Goal: Task Accomplishment & Management: Manage account settings

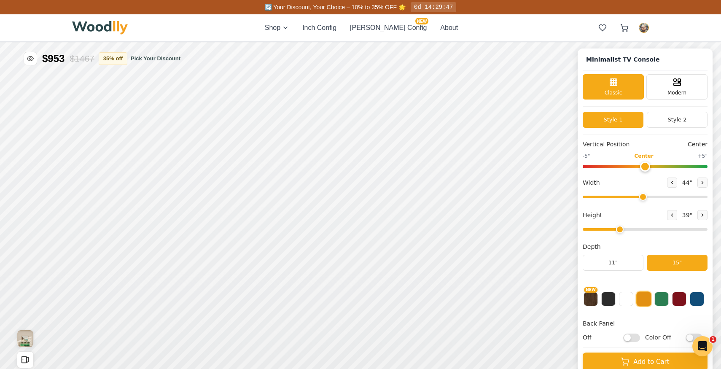
scroll to position [3, 0]
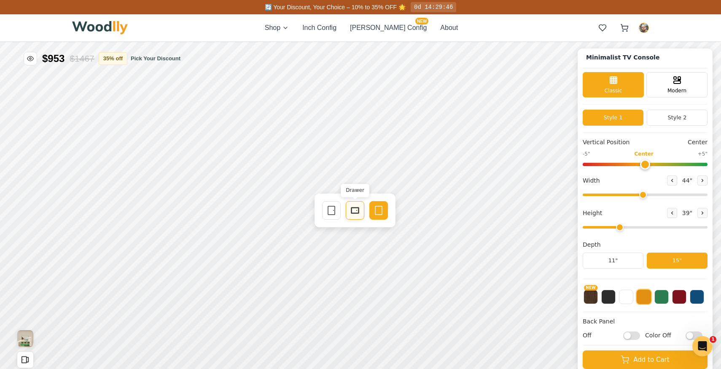
click at [352, 210] on rect at bounding box center [355, 210] width 7 height 5
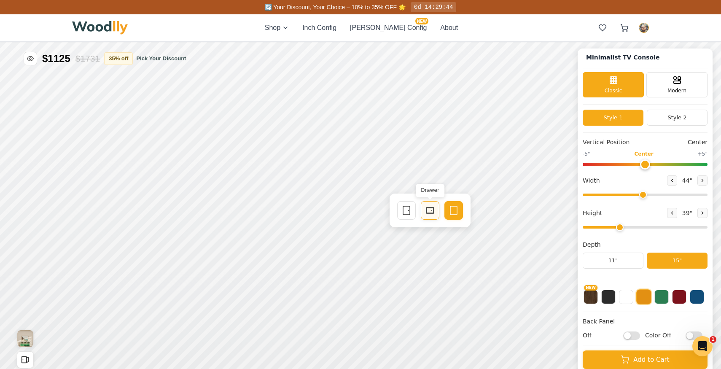
click at [422, 211] on div "Drawer" at bounding box center [430, 210] width 19 height 19
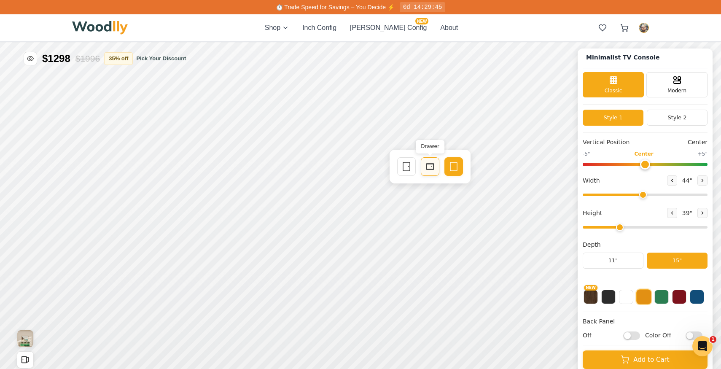
click at [431, 173] on div "Drawer" at bounding box center [430, 166] width 19 height 19
click at [356, 168] on icon at bounding box center [355, 167] width 10 height 10
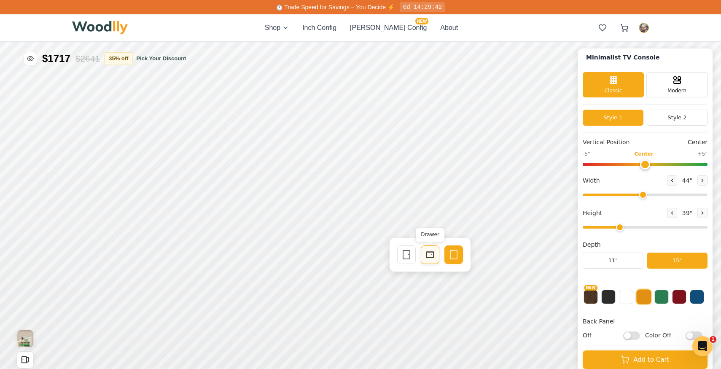
click at [429, 254] on icon at bounding box center [430, 255] width 10 height 10
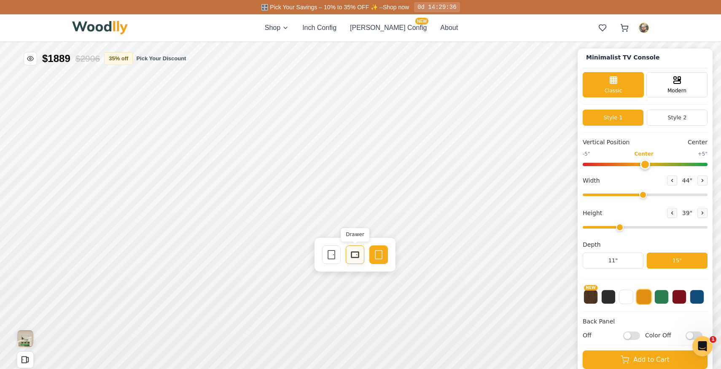
click at [355, 255] on icon at bounding box center [355, 255] width 10 height 10
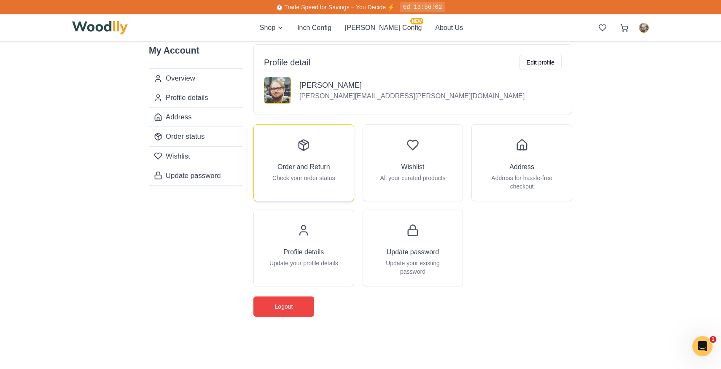
click at [301, 156] on div "Order and Return Check your order status" at bounding box center [304, 159] width 100 height 68
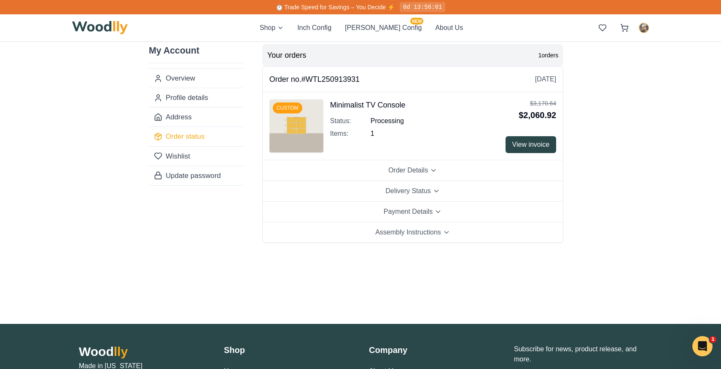
click at [297, 130] on img at bounding box center [297, 126] width 54 height 54
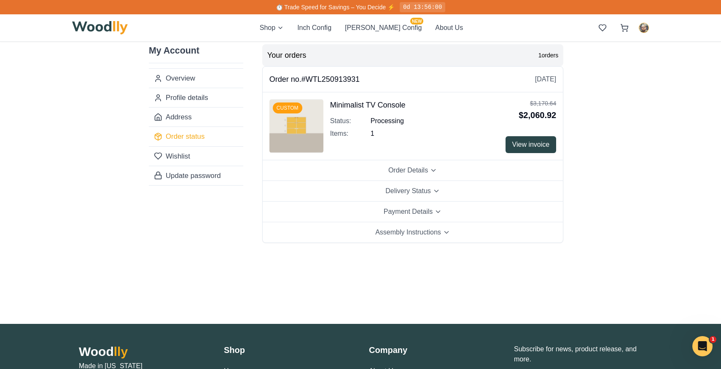
click at [297, 130] on img at bounding box center [297, 126] width 54 height 54
click at [189, 156] on link "Wishlist" at bounding box center [196, 155] width 95 height 19
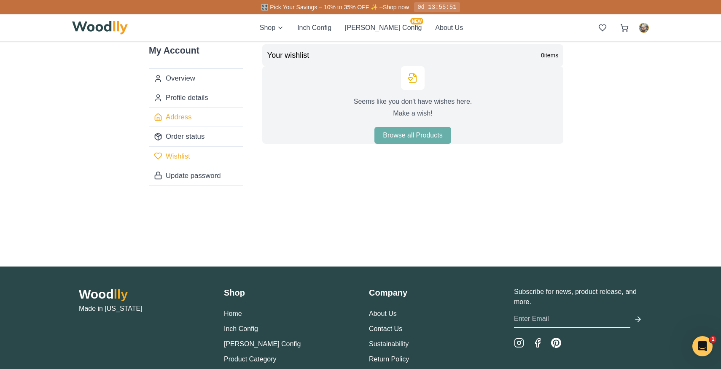
click at [188, 119] on link "Address" at bounding box center [196, 116] width 95 height 19
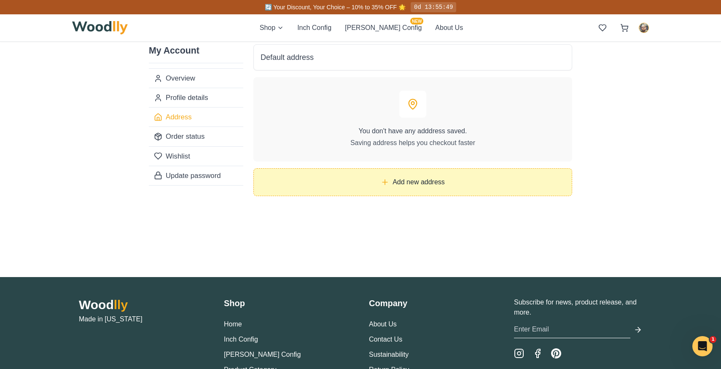
click at [357, 186] on button "Add new address" at bounding box center [413, 182] width 319 height 28
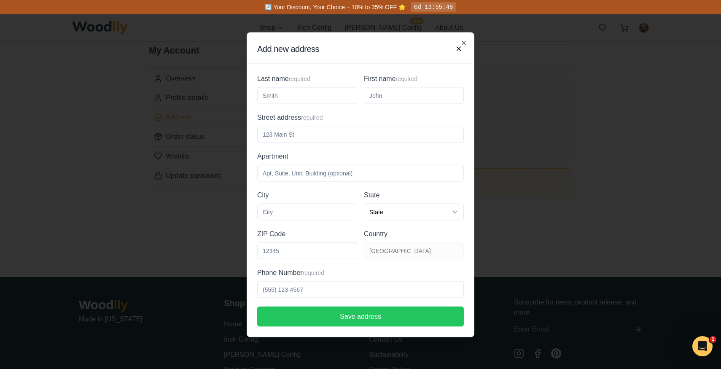
click at [282, 88] on input "Last name required" at bounding box center [307, 95] width 100 height 17
type input "Haverman"
type input "Mikey"
type input "4612 Franklin Blvd Unit C"
type input "Cleveland"
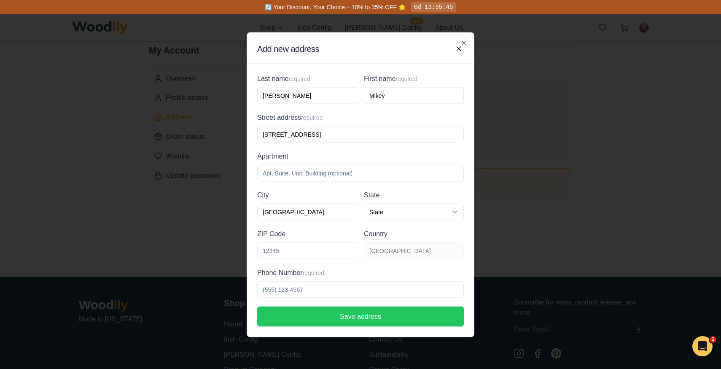
select select "Ohio"
type input "44102"
type input "4405701713"
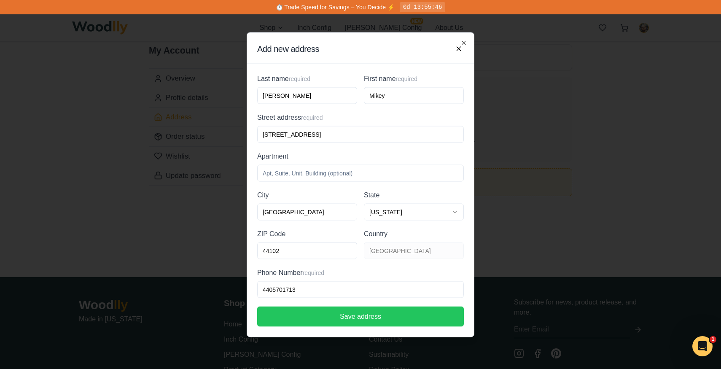
click at [305, 170] on input "Apartment optional" at bounding box center [360, 173] width 207 height 17
type input "Unit C"
click at [328, 134] on input "4612 Franklin Blvd Unit C" at bounding box center [360, 134] width 207 height 17
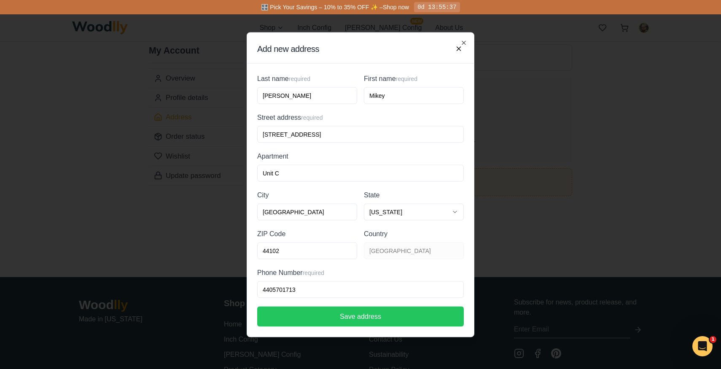
type input "4612 Franklin Blvd"
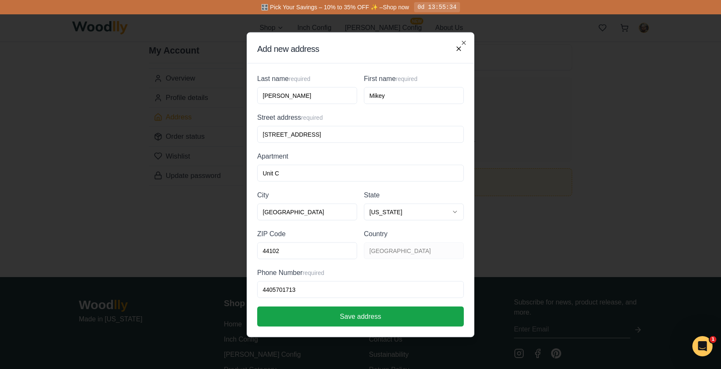
click at [334, 316] on button "Save address" at bounding box center [360, 316] width 207 height 20
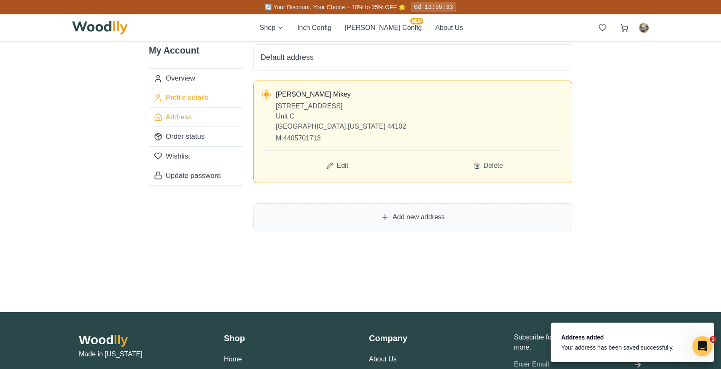
click at [186, 96] on link "Profile details" at bounding box center [196, 97] width 95 height 19
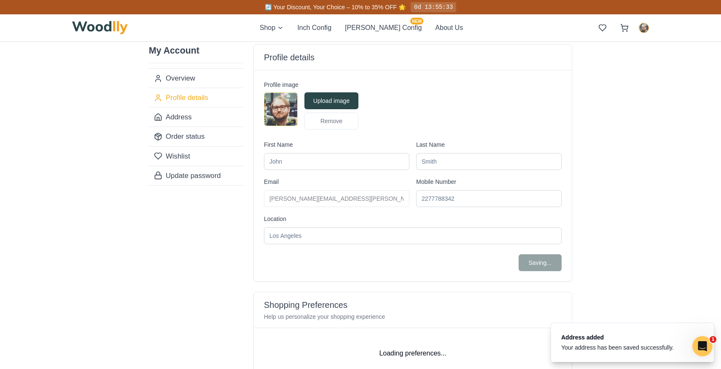
type input "Mikey"
type input "Haverman"
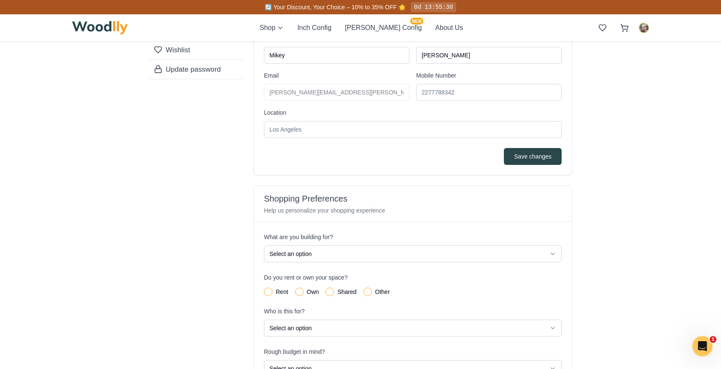
scroll to position [105, 0]
click at [310, 132] on input "Location" at bounding box center [413, 130] width 298 height 17
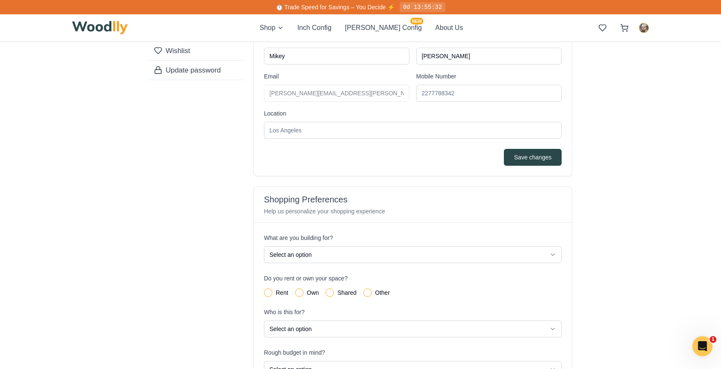
click at [309, 132] on input "Location" at bounding box center [413, 130] width 298 height 17
type input "Cleveland, OH"
click at [526, 147] on form "Profile image Upload image Remove First Name Mikey Last Name Haverman Email mic…" at bounding box center [413, 70] width 298 height 191
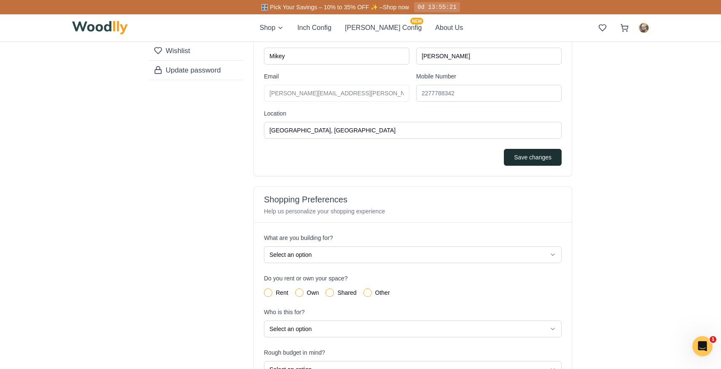
click at [532, 157] on button "Save changes" at bounding box center [533, 157] width 58 height 17
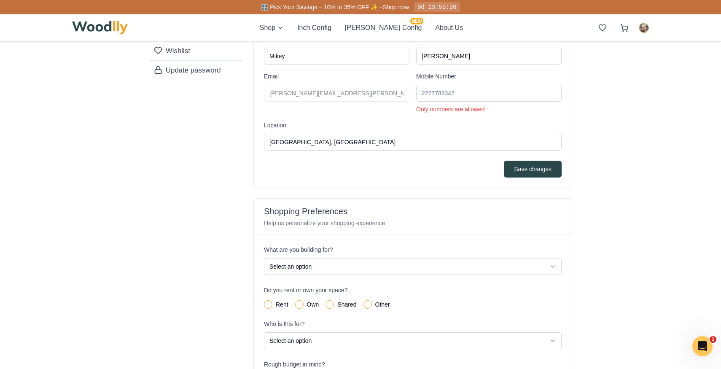
click at [454, 89] on input "Mobile Number" at bounding box center [489, 93] width 146 height 17
type input "4405701713"
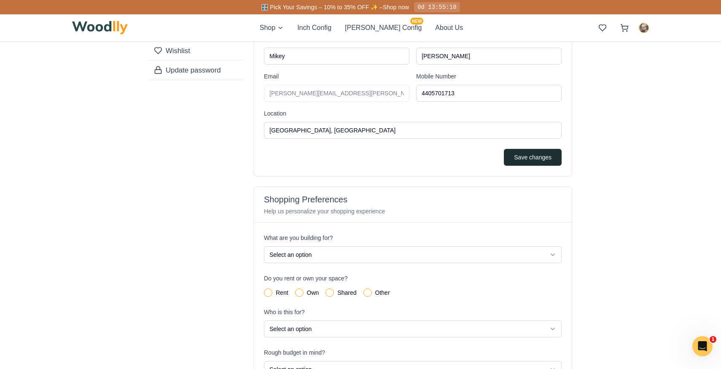
click at [529, 151] on button "Save changes" at bounding box center [533, 157] width 58 height 17
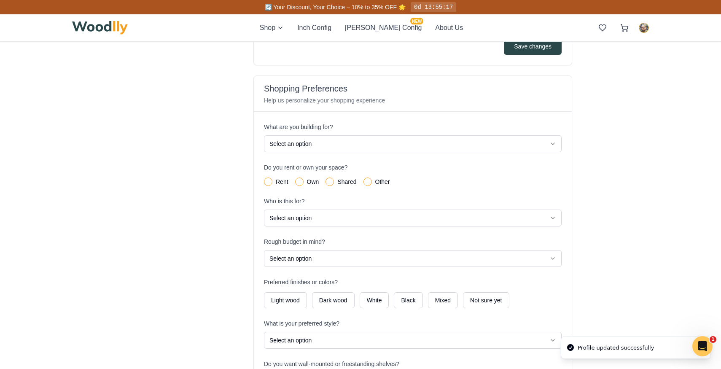
scroll to position [216, 0]
click at [284, 143] on html "Profile updated successfully 🔄 Your Discount, Your Choice – 10% to 35% OFF 🌟 0d…" at bounding box center [360, 296] width 721 height 1024
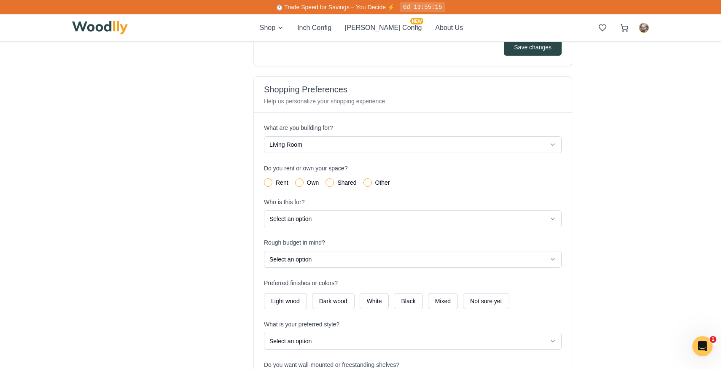
click at [303, 181] on div "Own" at bounding box center [307, 182] width 24 height 8
click at [300, 182] on button "Own" at bounding box center [299, 182] width 8 height 8
radio input "true"
click at [291, 223] on html "⏱️ Trade Speed for Savings – You Decide ⚡ 0d 13:55:14 Shop Inch Config Cella Co…" at bounding box center [360, 296] width 721 height 1024
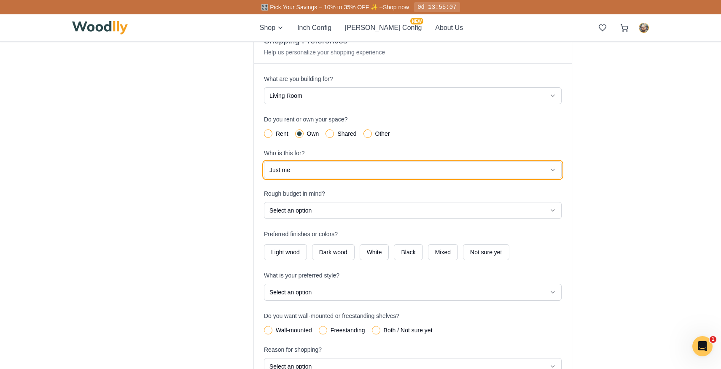
scroll to position [288, 0]
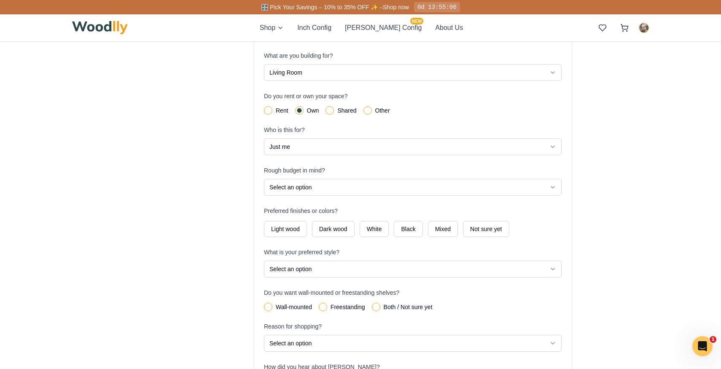
click at [299, 195] on html "🎛️ Pick Your Savings – 10% to 35% OFF ✨ – Shop now 0d 13:55:06 Shop Inch Config…" at bounding box center [360, 224] width 721 height 1024
select select "Custom / Luxury"
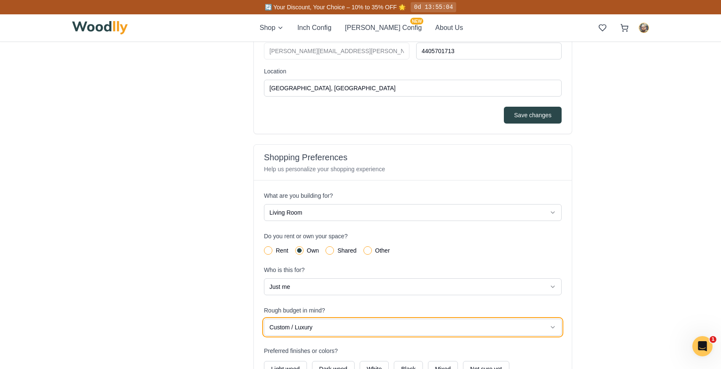
scroll to position [0, 0]
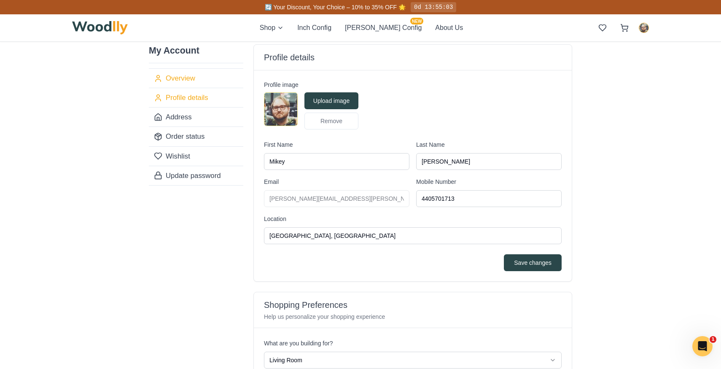
click at [191, 70] on link "Overview" at bounding box center [196, 78] width 95 height 19
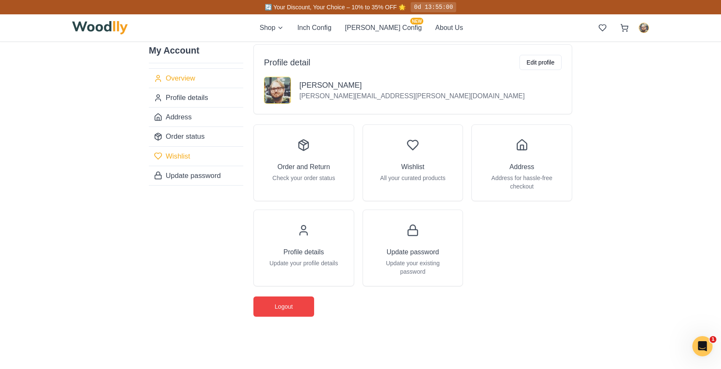
click at [190, 157] on link "Wishlist" at bounding box center [196, 155] width 95 height 19
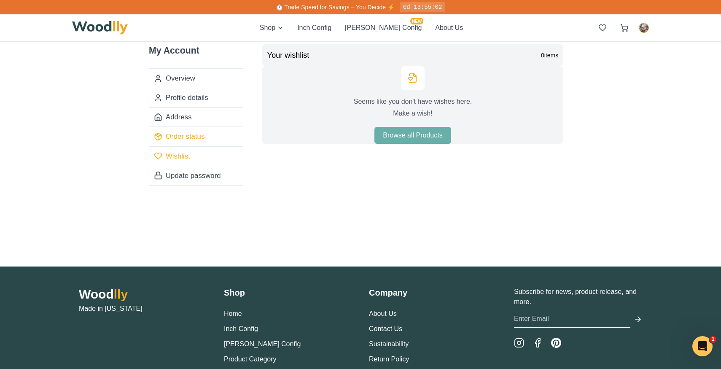
click at [195, 132] on link "Order status" at bounding box center [196, 136] width 95 height 19
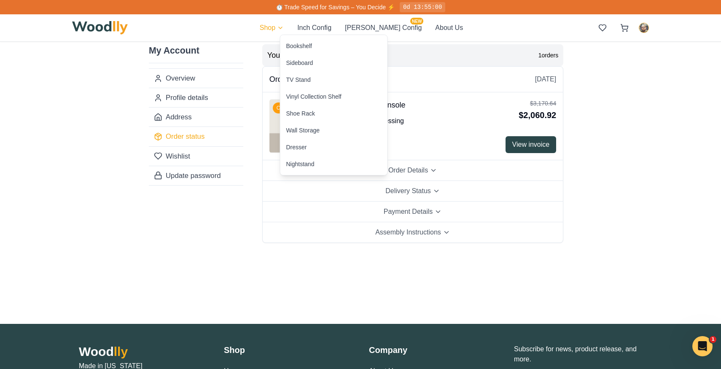
click at [281, 31] on html "⏱️ Trade Speed for Savings – You Decide ⚡ 0d 13:55:00 Shop Inch Config Cella Co…" at bounding box center [360, 254] width 721 height 508
click at [296, 82] on div "TV Stand" at bounding box center [298, 80] width 24 height 8
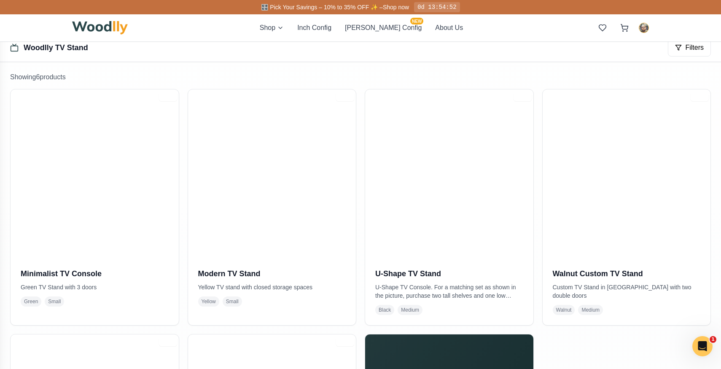
scroll to position [141, 0]
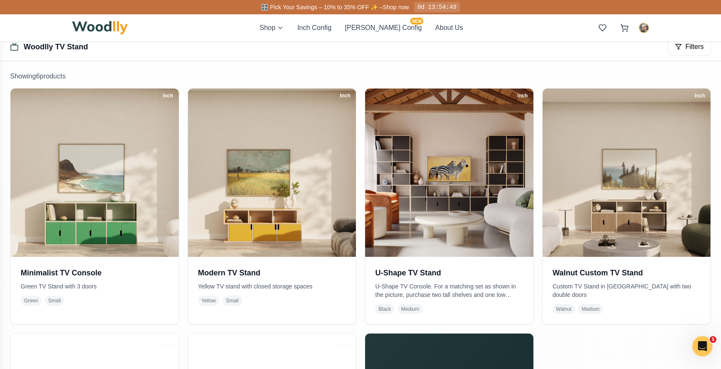
click at [185, 151] on div "Inch Minimalist TV Console Green TV Stand with 3 doors Green Small Inch Modern …" at bounding box center [360, 328] width 701 height 481
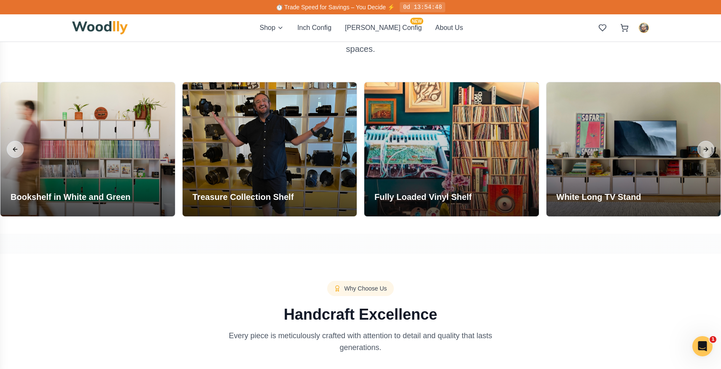
scroll to position [694, 0]
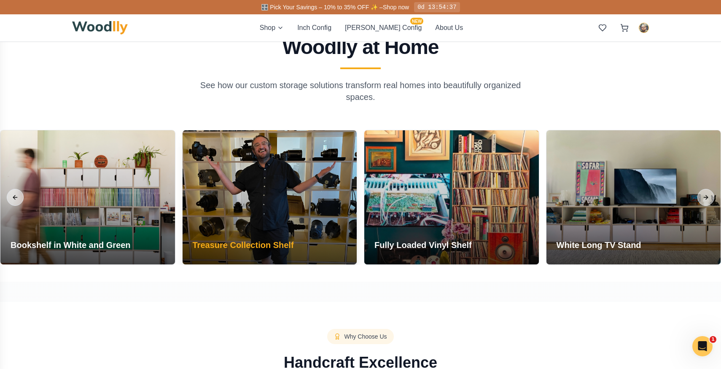
click at [240, 157] on div at bounding box center [270, 197] width 175 height 134
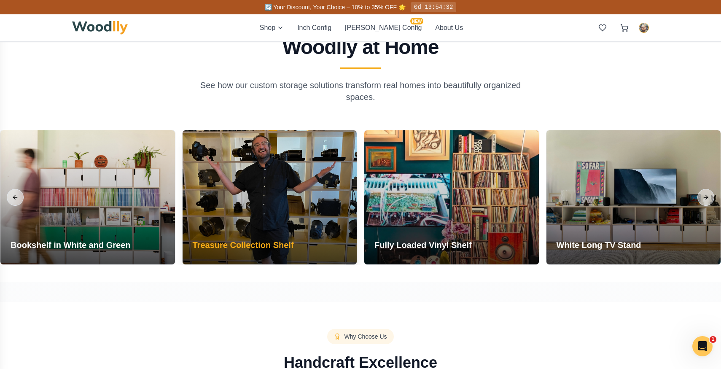
click at [232, 243] on h3 "Treasure Collection Shelf" at bounding box center [243, 245] width 101 height 12
click at [231, 234] on div "Treasure Collection Shelf" at bounding box center [244, 246] width 122 height 35
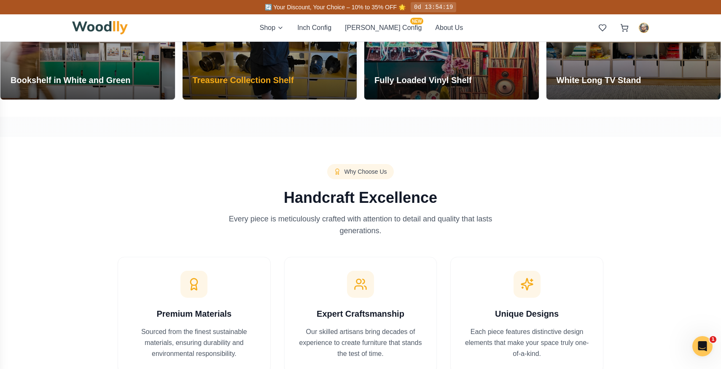
scroll to position [859, 0]
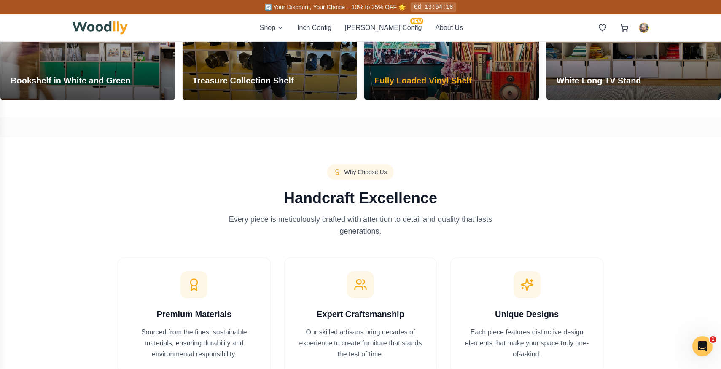
click at [422, 70] on div "Fully Loaded Vinyl Shelf" at bounding box center [424, 82] width 118 height 35
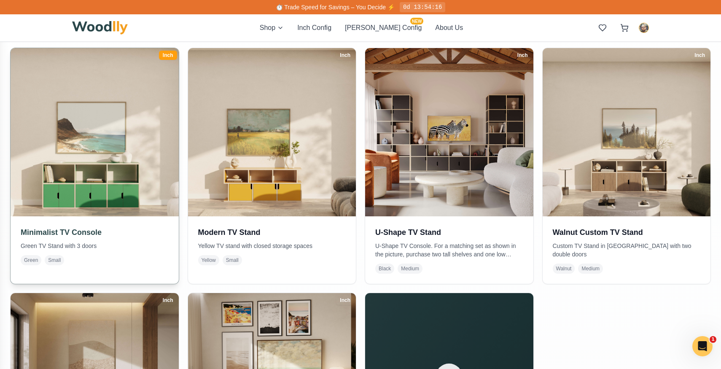
scroll to position [174, 0]
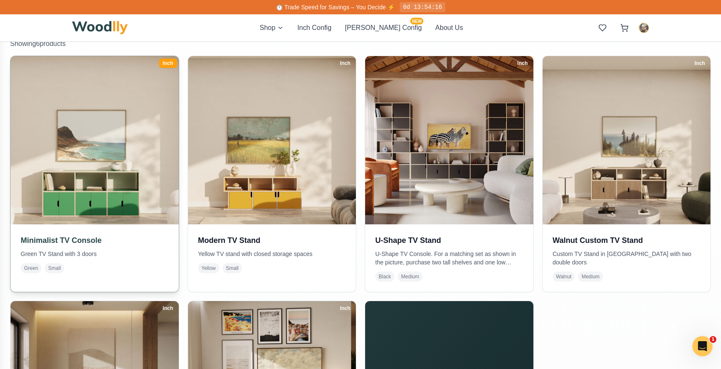
click at [85, 183] on img at bounding box center [94, 140] width 176 height 176
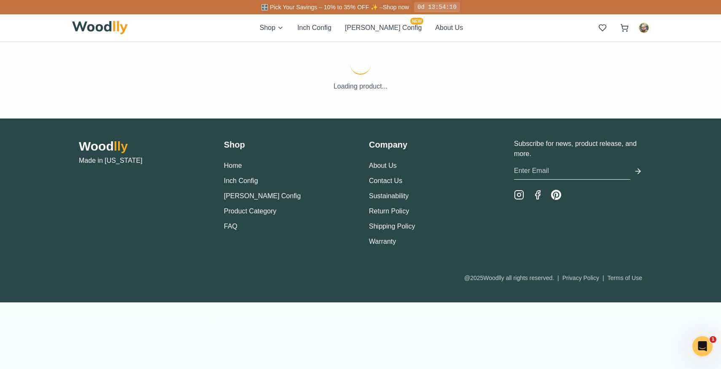
click at [85, 183] on div "Wood lly Made in California" at bounding box center [143, 193] width 128 height 108
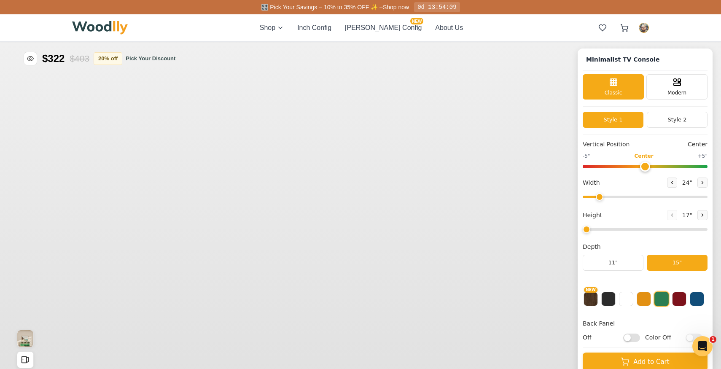
type input "63"
type input "2"
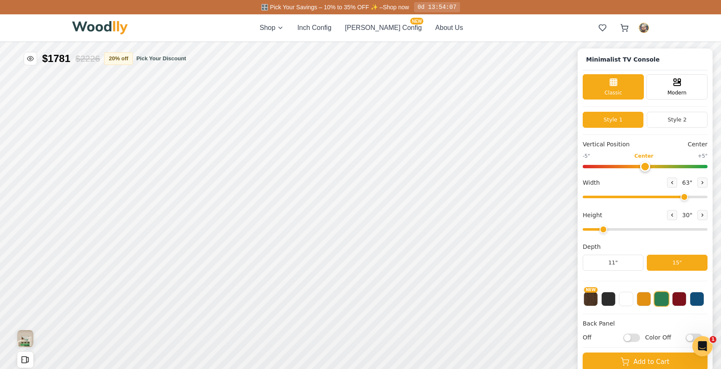
click at [327, 8] on span "🎛️ Pick Your Savings – 10% to 35% OFF ✨ –" at bounding box center [322, 7] width 122 height 7
